Goal: Obtain resource: Download file/media

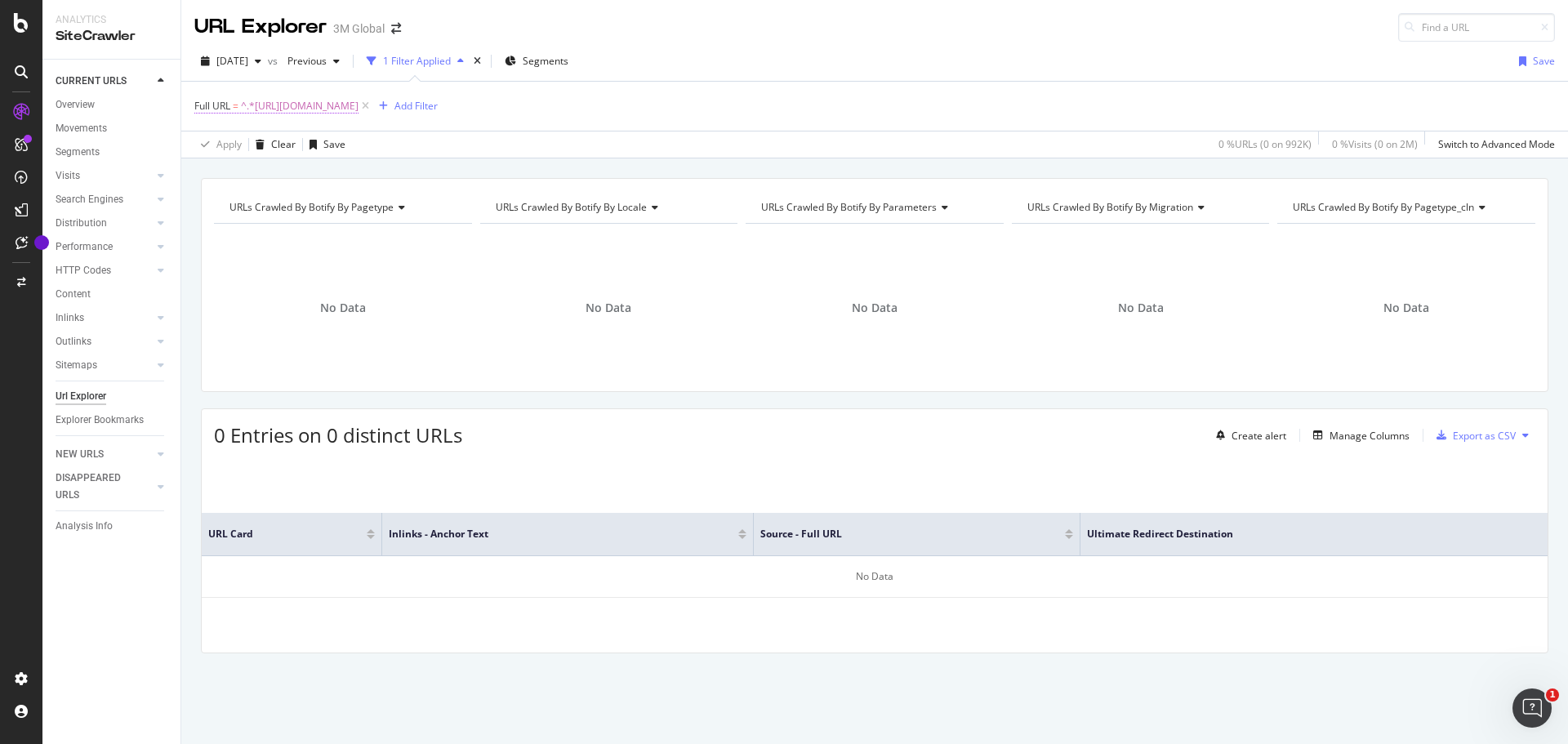
click at [359, 108] on span "^.*[URL][DOMAIN_NAME]" at bounding box center [299, 105] width 117 height 23
click at [321, 167] on input "[URL][DOMAIN_NAME]" at bounding box center [286, 174] width 155 height 27
paste input "[URL][DOMAIN_NAME]"
type input "[URL][DOMAIN_NAME]"
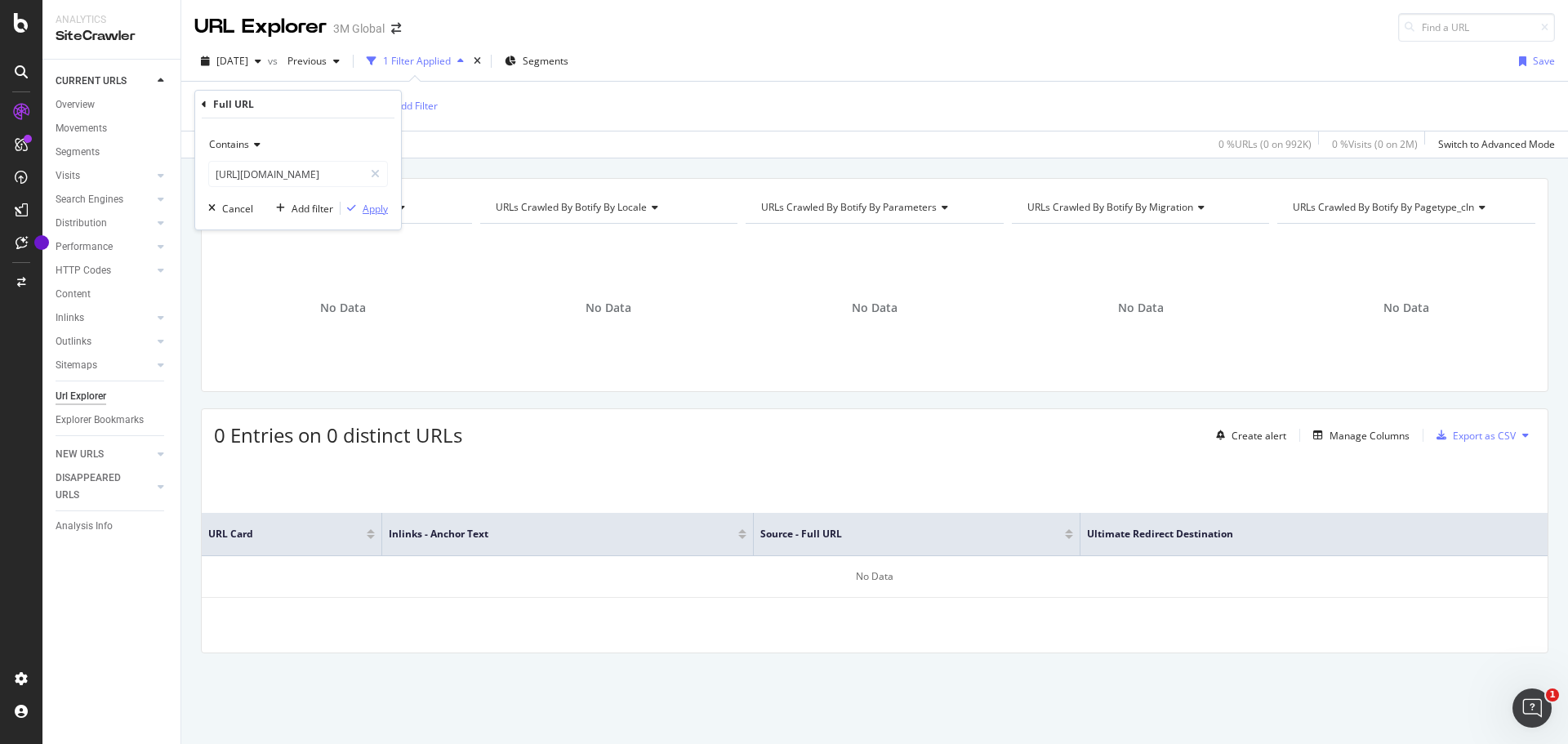
scroll to position [0, 0]
click at [373, 210] on div "Apply" at bounding box center [375, 208] width 26 height 14
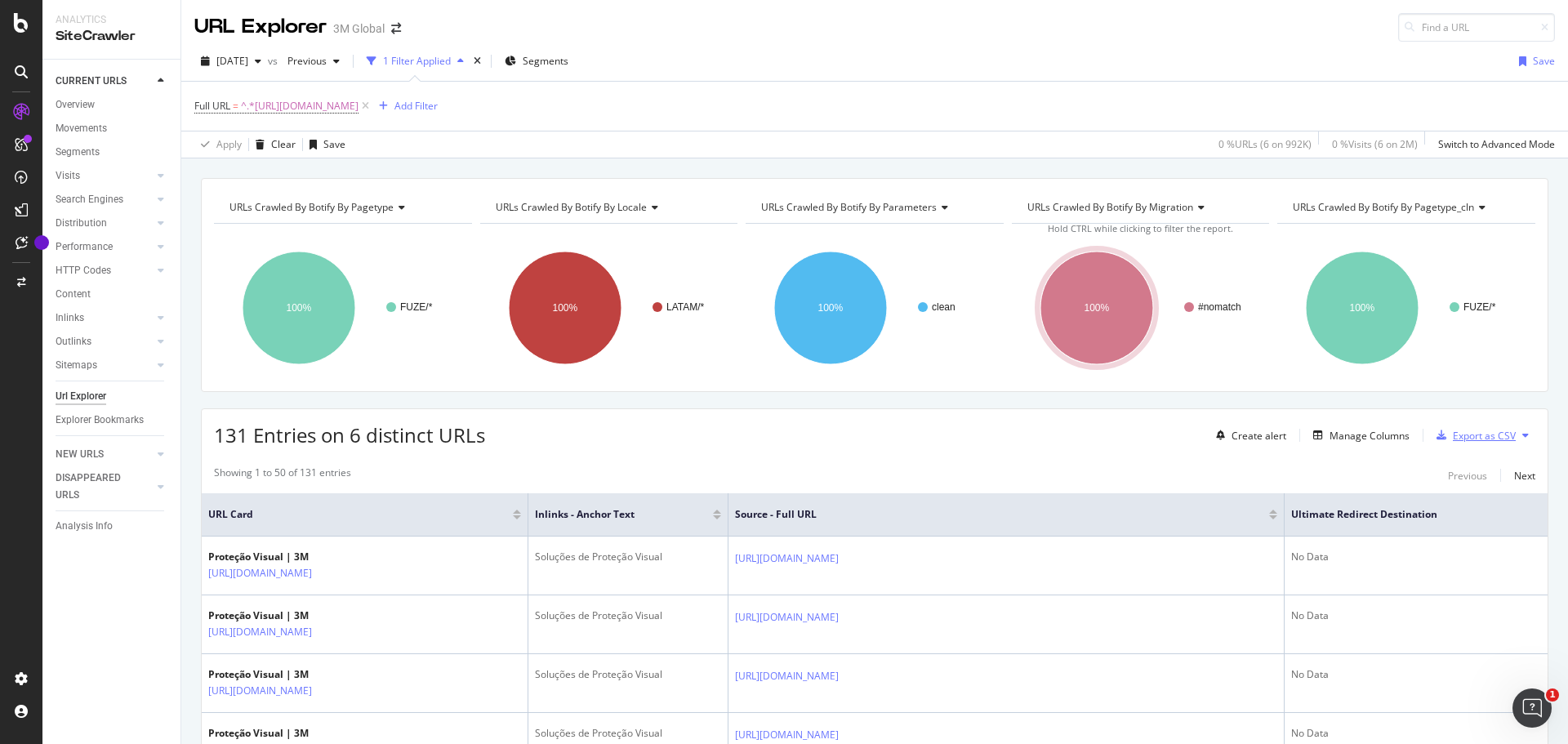
click at [1465, 431] on div "Export as CSV" at bounding box center [1484, 435] width 63 height 14
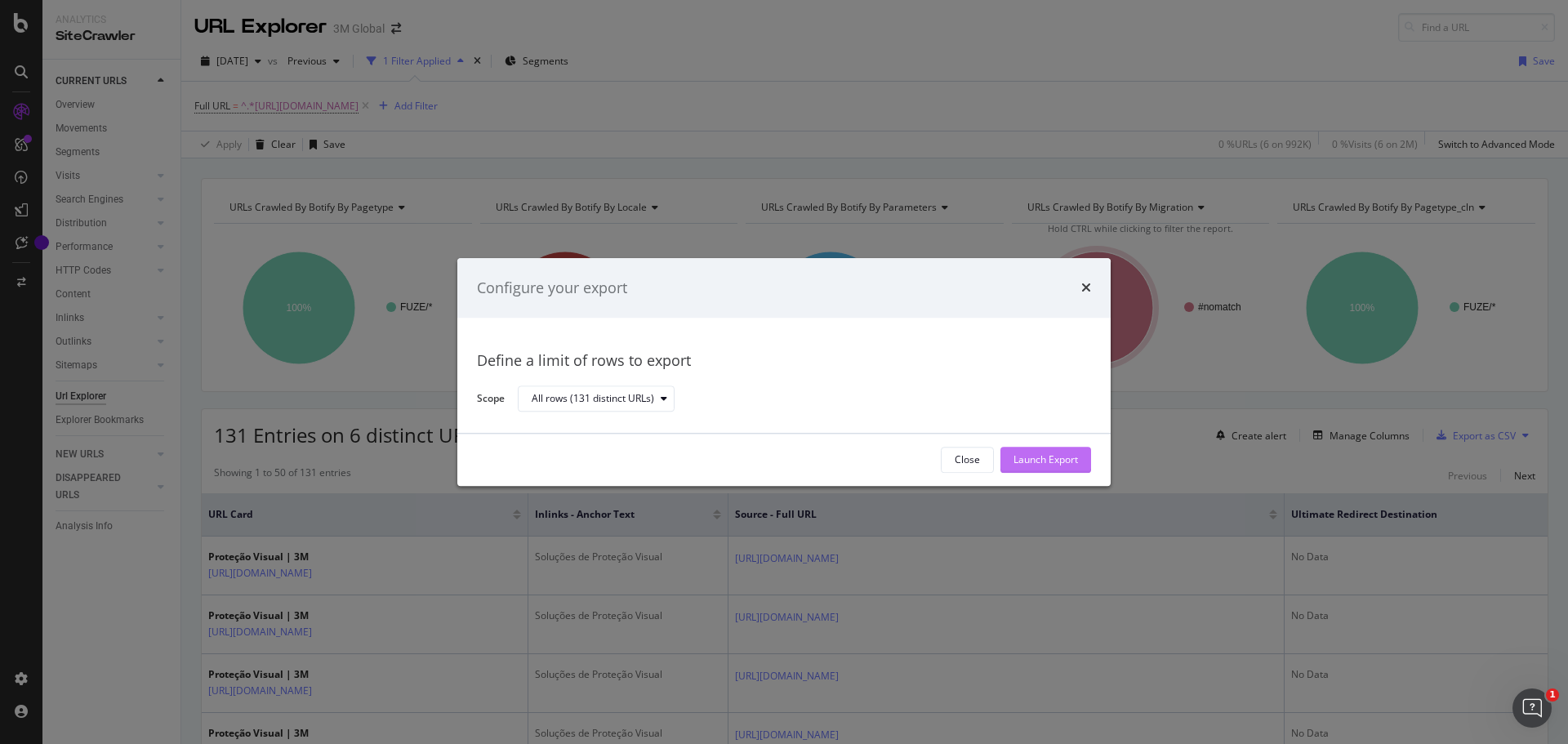
click at [1030, 460] on div "Launch Export" at bounding box center [1045, 459] width 64 height 14
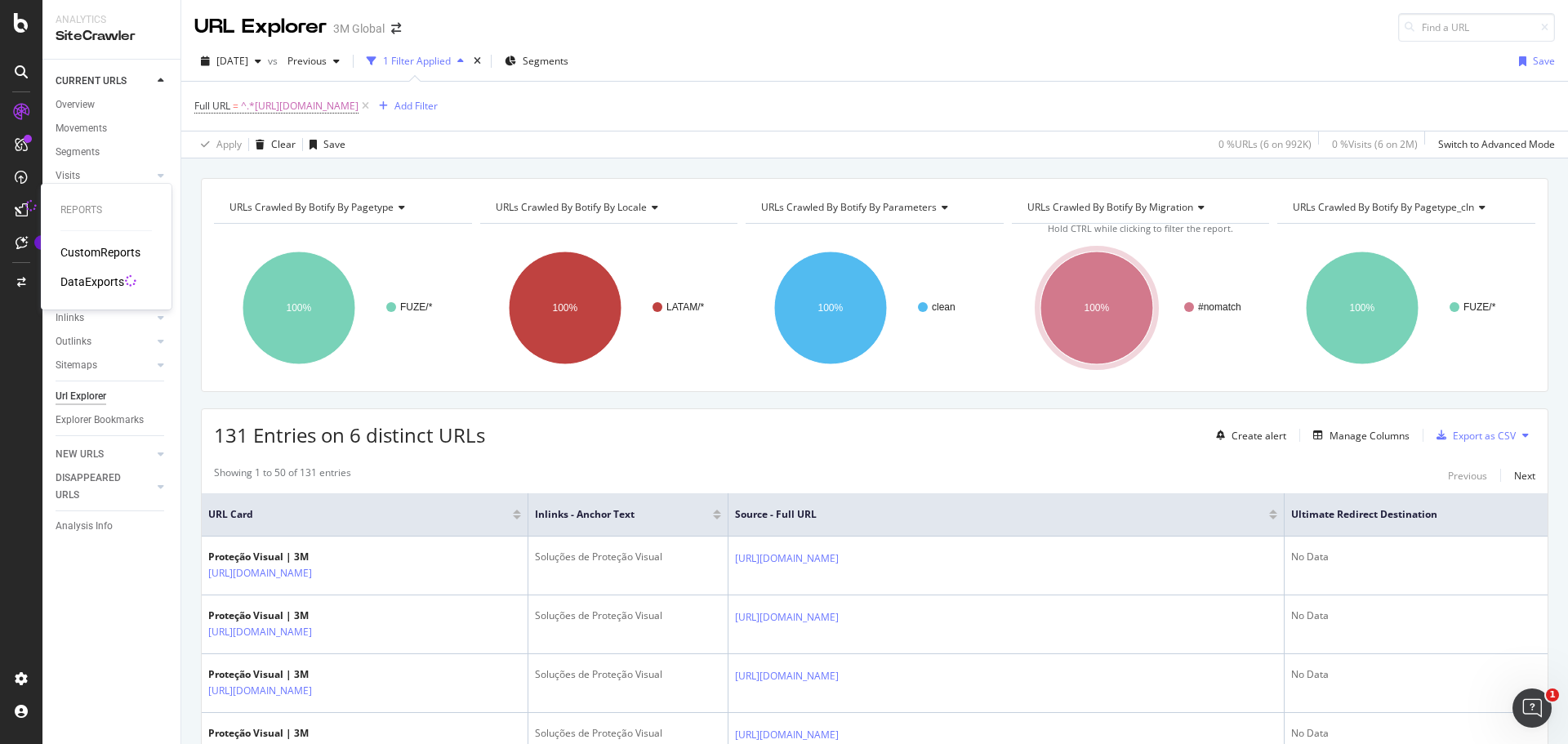
click at [96, 283] on div "DataExports" at bounding box center [92, 282] width 64 height 16
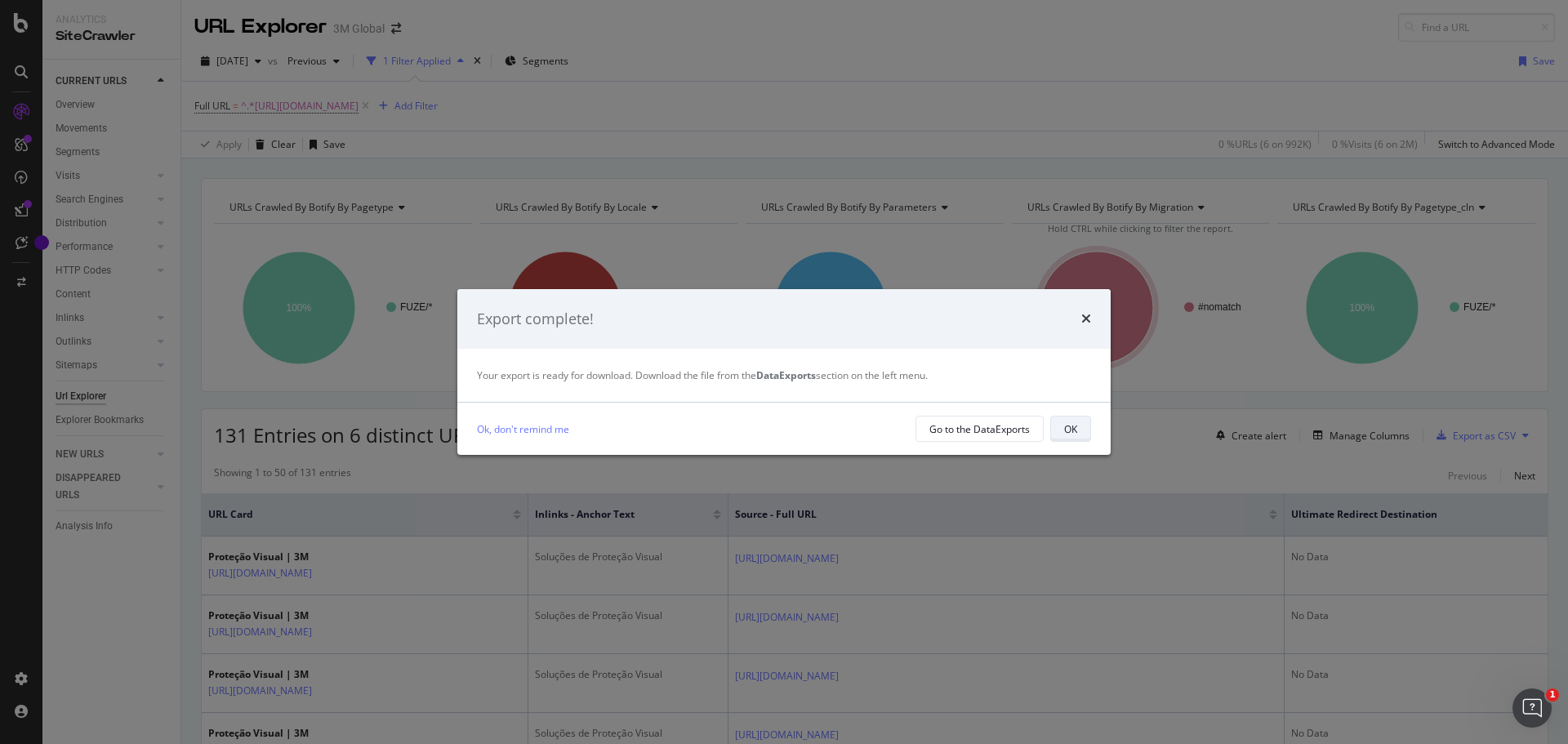
click at [1066, 433] on div "OK" at bounding box center [1071, 428] width 13 height 14
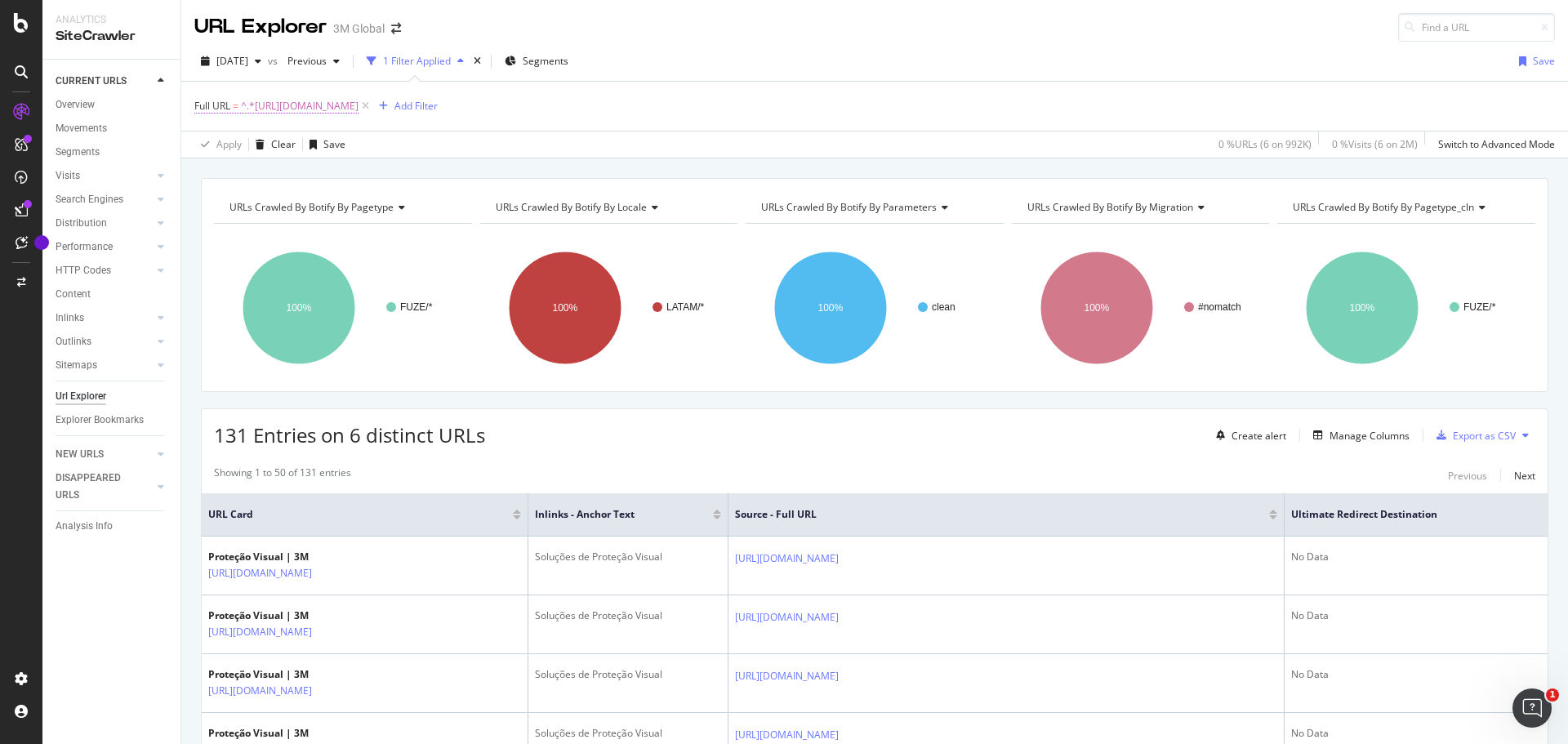
click at [359, 104] on span "^.*[URL][DOMAIN_NAME]" at bounding box center [299, 105] width 117 height 23
click at [314, 173] on input "[URL][DOMAIN_NAME]" at bounding box center [286, 174] width 155 height 27
paste input "[URL][DOMAIN_NAME]"
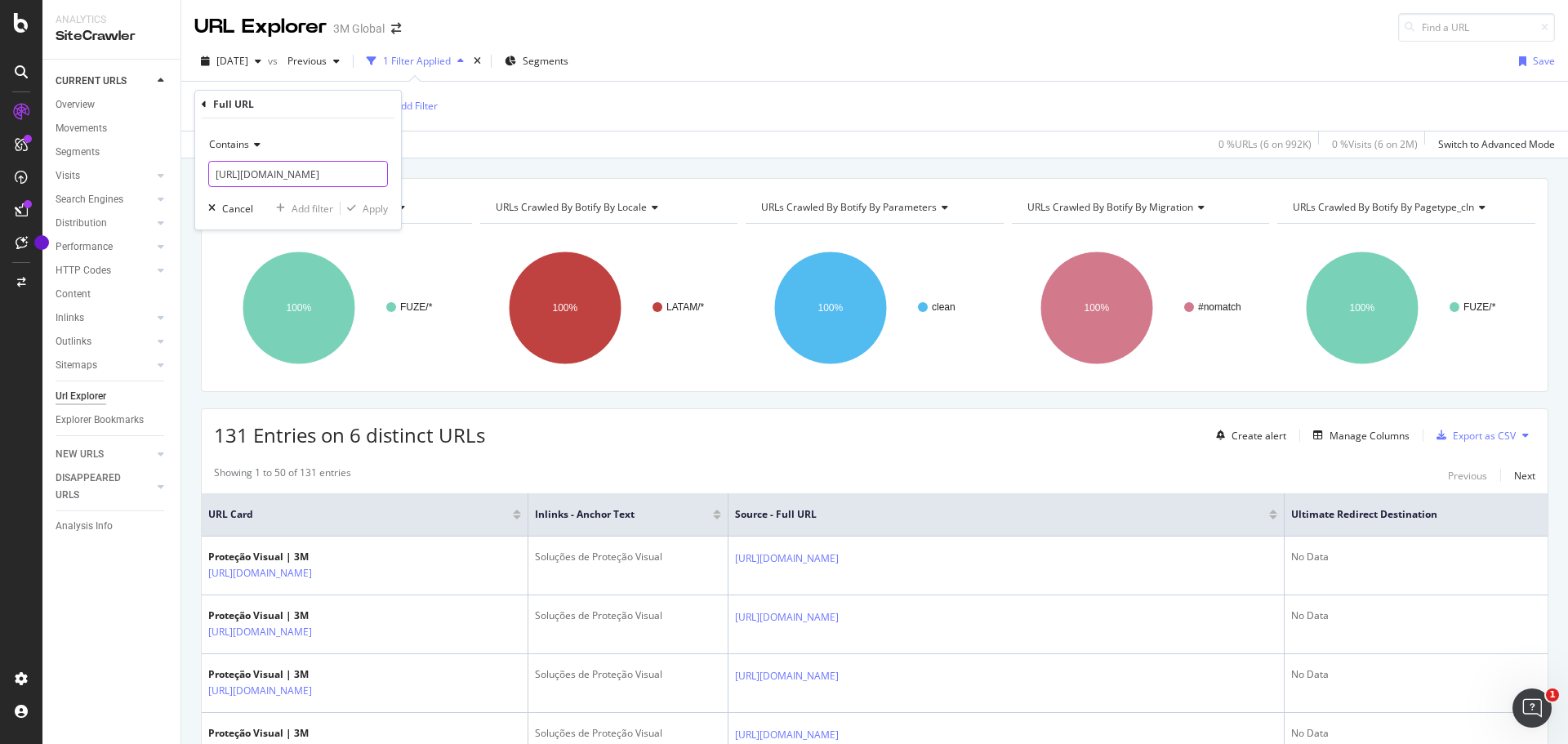
scroll to position [0, 140]
type input "[URL][DOMAIN_NAME]"
click at [370, 205] on div "Apply" at bounding box center [375, 208] width 26 height 14
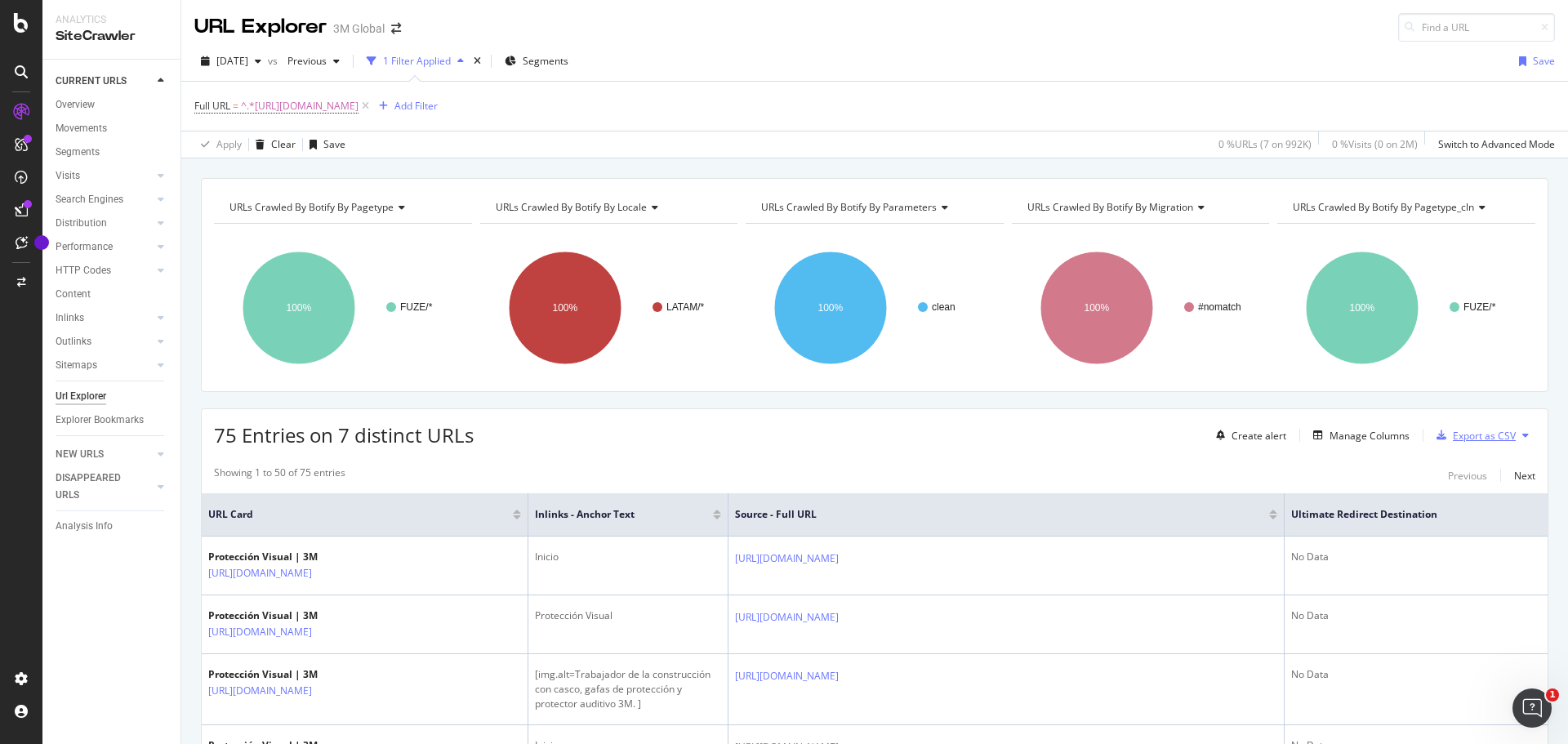
click at [1465, 434] on div "Export as CSV" at bounding box center [1484, 435] width 63 height 14
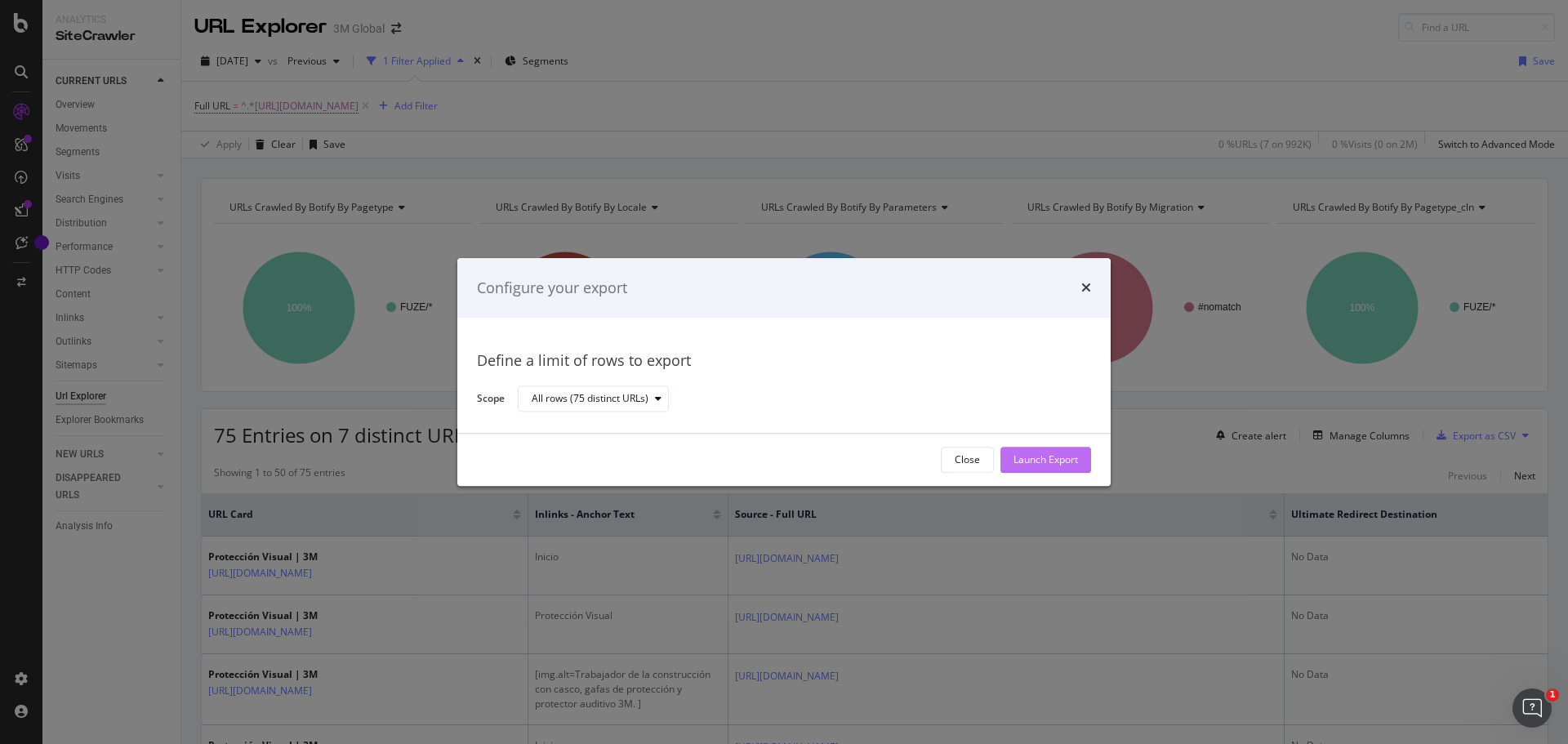
click at [1042, 457] on div "Launch Export" at bounding box center [1045, 459] width 64 height 14
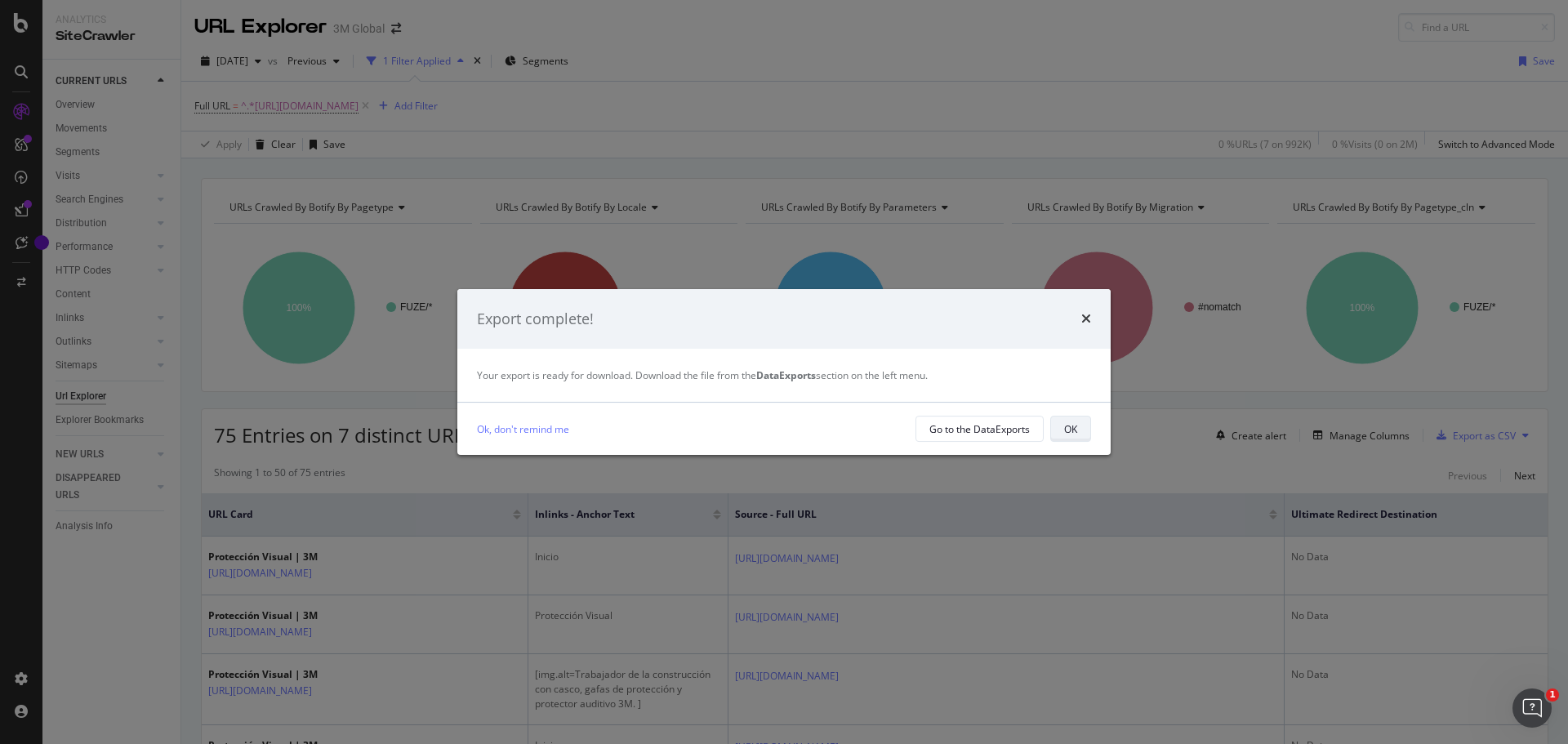
click at [1072, 432] on div "OK" at bounding box center [1071, 428] width 13 height 14
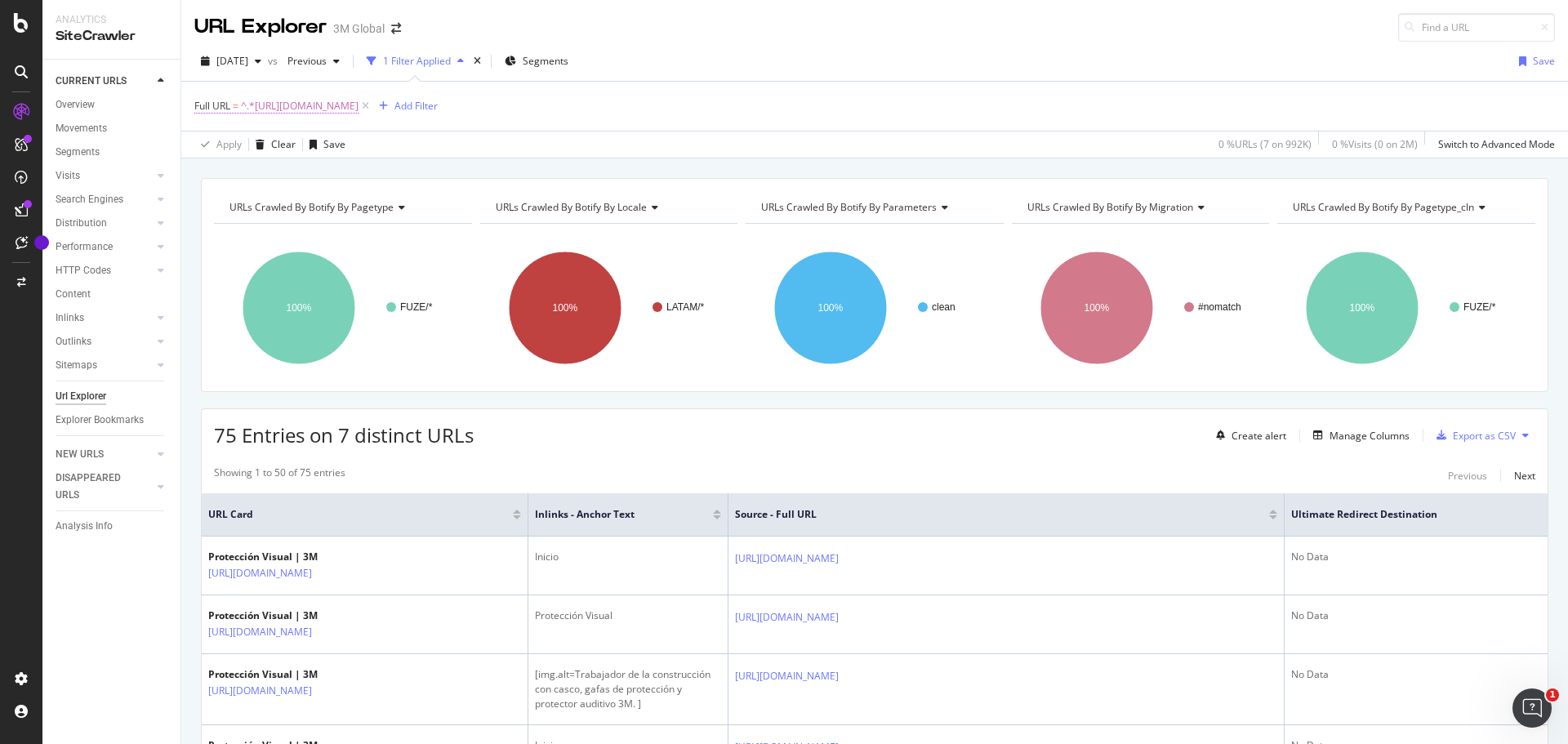
click at [352, 111] on span "^.*[URL][DOMAIN_NAME]" at bounding box center [299, 105] width 117 height 23
paste input "[URL][DOMAIN_NAME]"
type input "[URL][DOMAIN_NAME]"
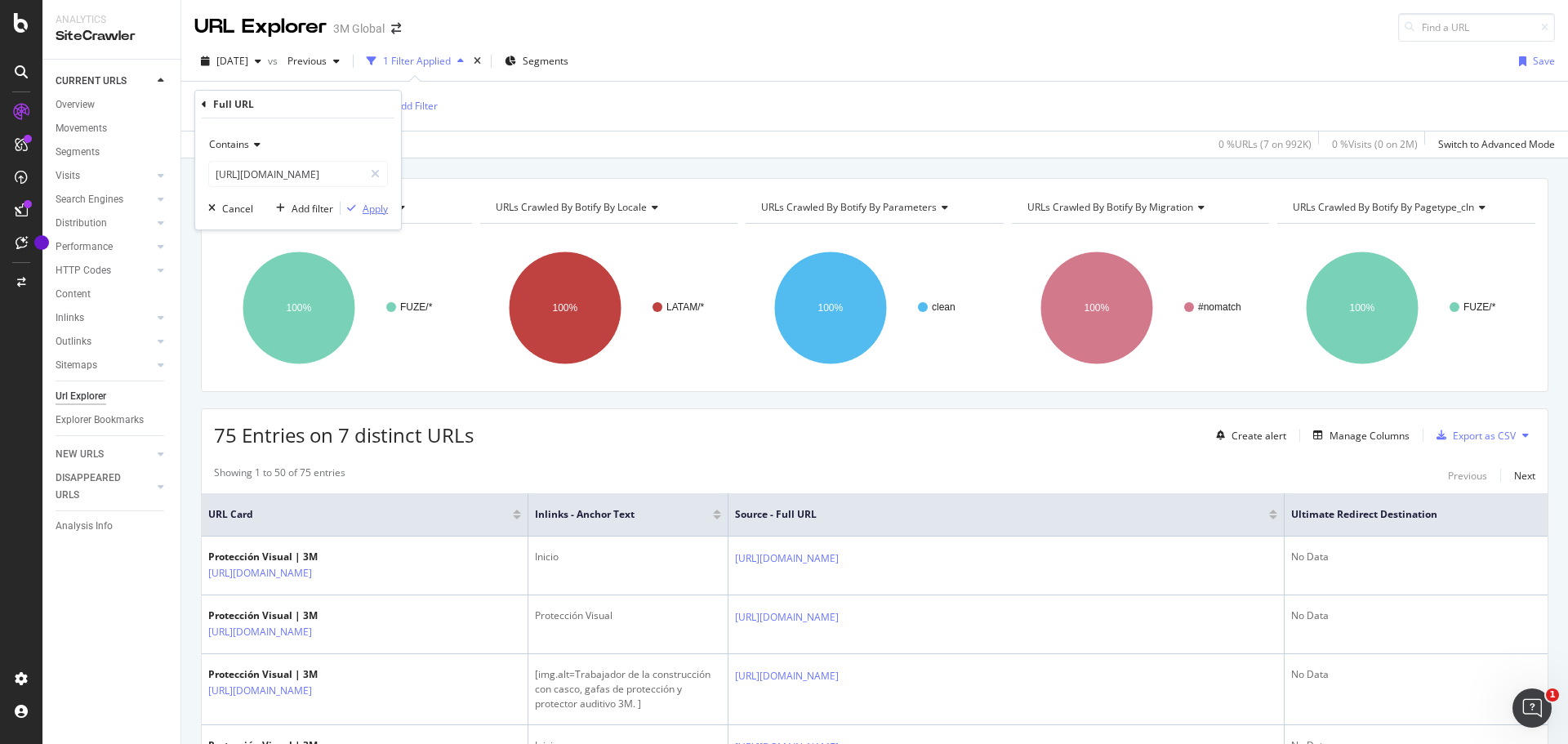
click at [373, 210] on div "Apply" at bounding box center [375, 208] width 26 height 14
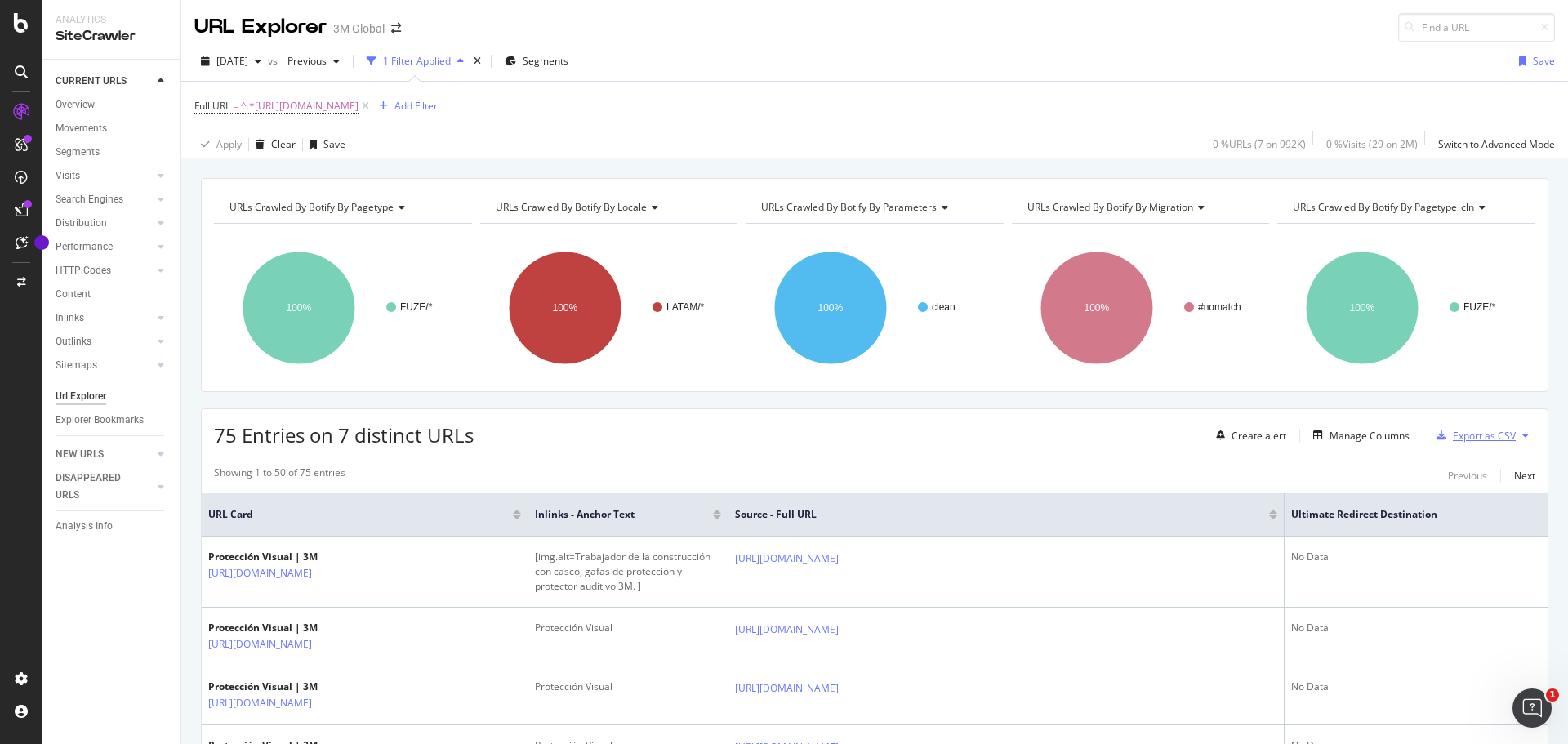
click at [1475, 431] on div "Export as CSV" at bounding box center [1484, 435] width 63 height 14
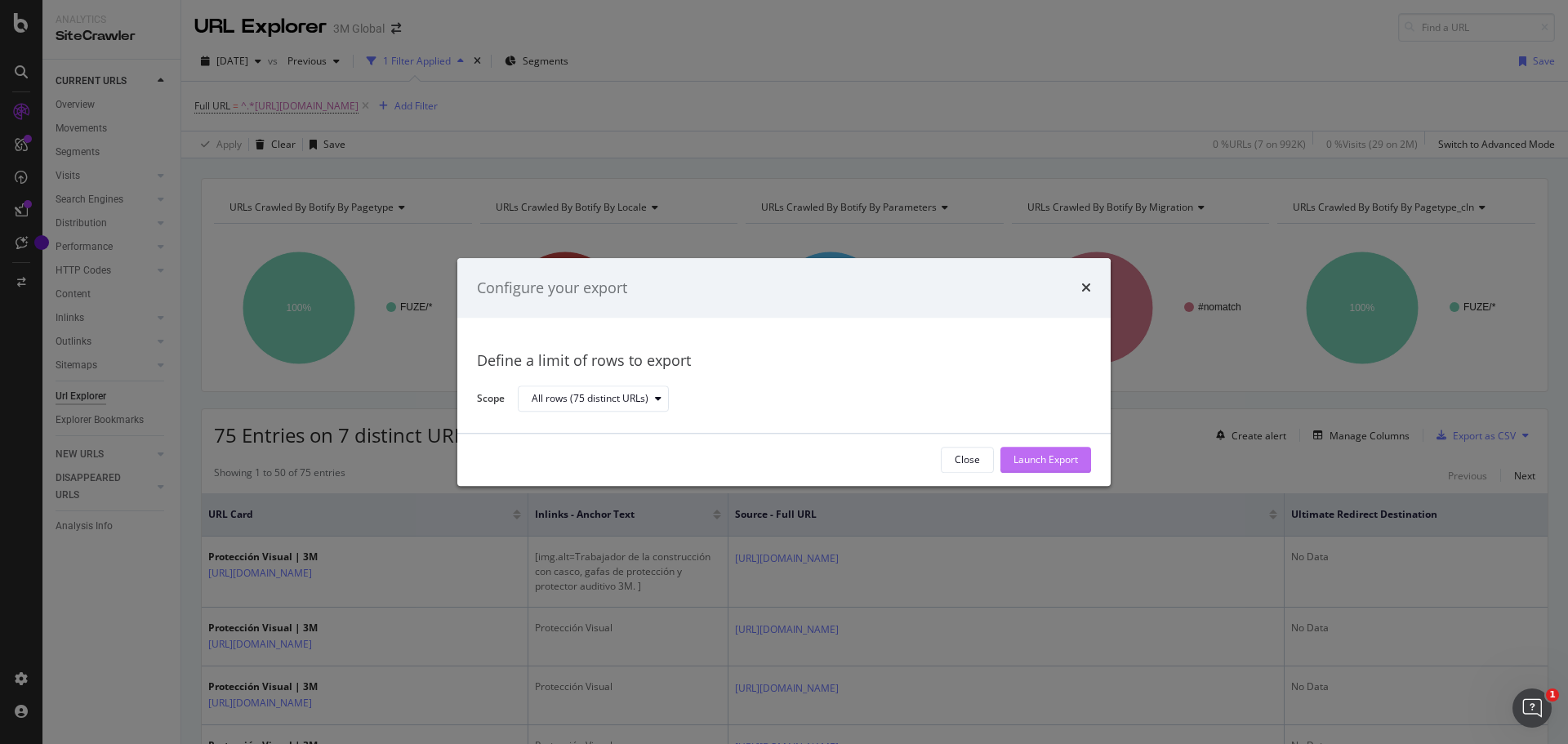
click at [1029, 455] on div "Launch Export" at bounding box center [1045, 459] width 64 height 14
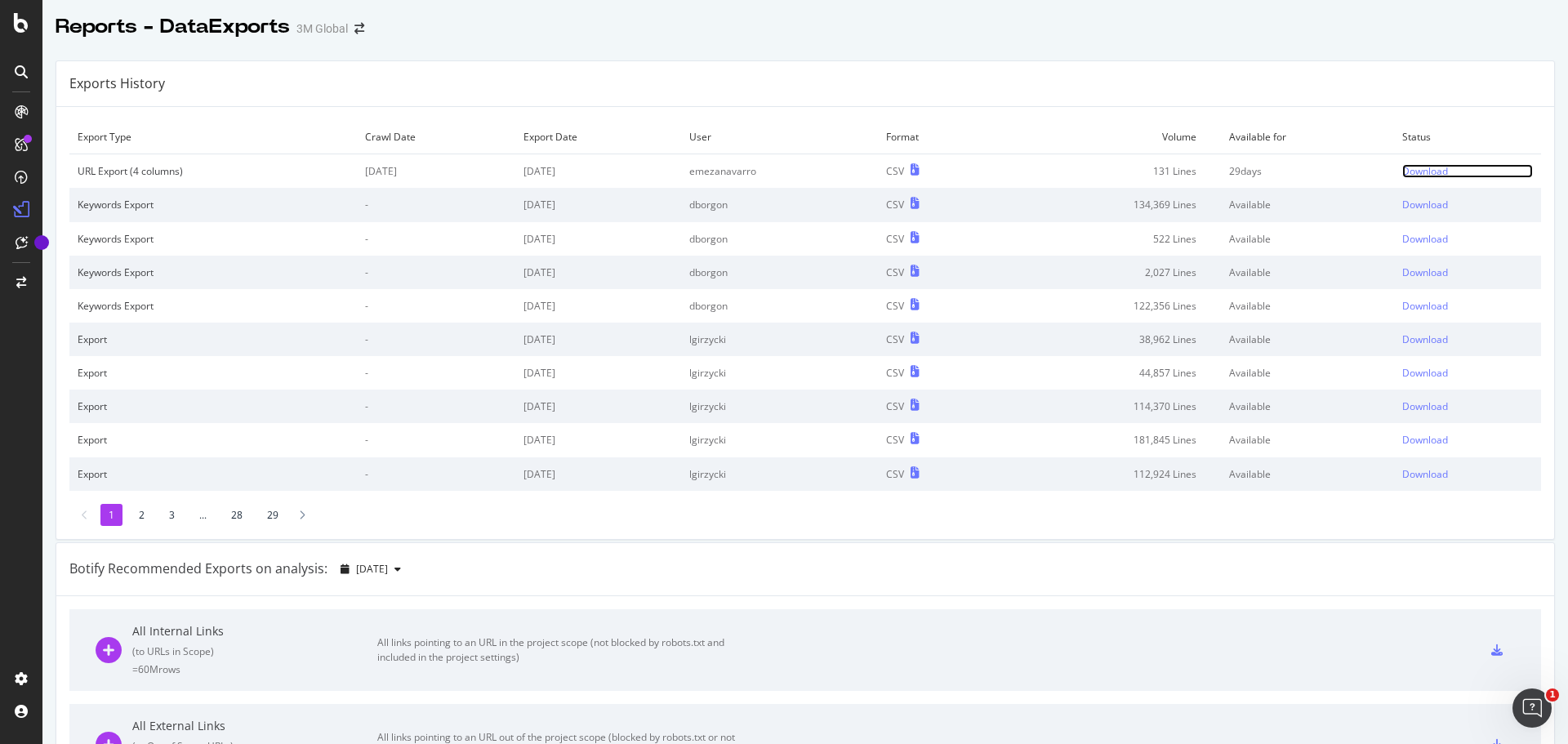
click at [1403, 170] on div "Download" at bounding box center [1425, 170] width 46 height 14
click at [1411, 167] on div "Download" at bounding box center [1425, 170] width 46 height 14
click at [1404, 168] on div "Download" at bounding box center [1425, 170] width 46 height 14
